Goal: Task Accomplishment & Management: Manage account settings

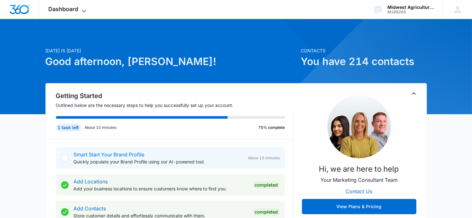
click at [80, 11] on icon at bounding box center [84, 11] width 8 height 8
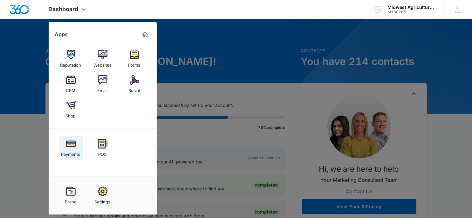
click at [77, 152] on div "Payments" at bounding box center [70, 153] width 19 height 8
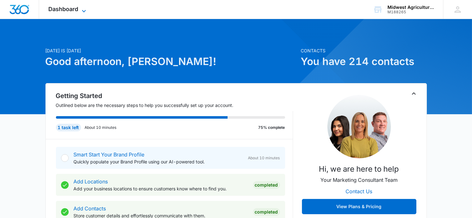
click at [65, 12] on span "Dashboard" at bounding box center [64, 9] width 30 height 7
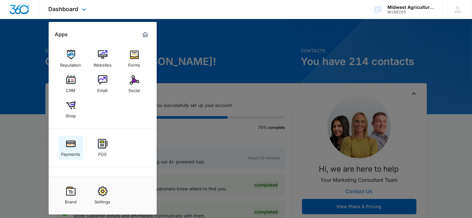
click at [66, 147] on img at bounding box center [71, 144] width 10 height 10
